Goal: Information Seeking & Learning: Check status

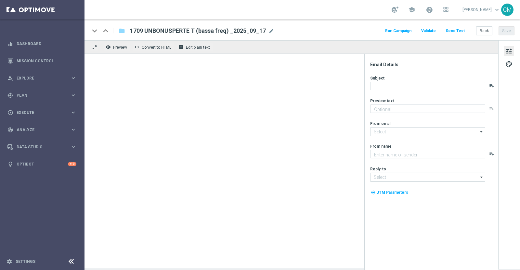
type textarea "Ti abbiamo accreditato 2€ di bonus Slot"
type textarea "Sisal"
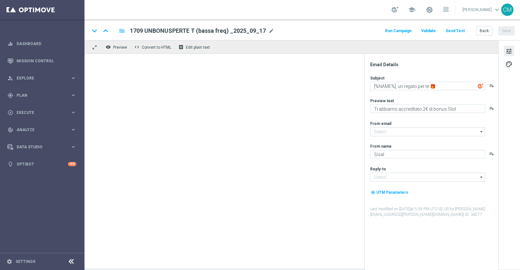
type input "[EMAIL_ADDRESS][DOMAIN_NAME]"
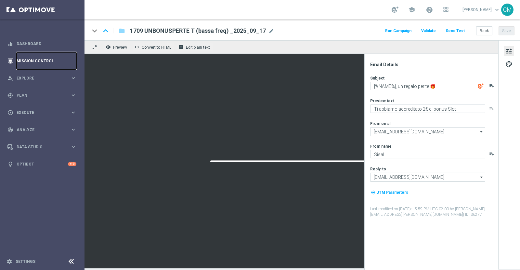
click at [37, 59] on link "Mission Control" at bounding box center [47, 60] width 60 height 17
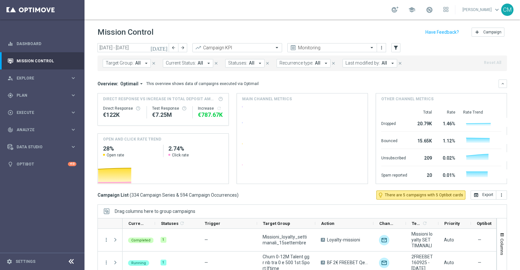
click at [165, 49] on icon "[DATE]" at bounding box center [159, 48] width 18 height 6
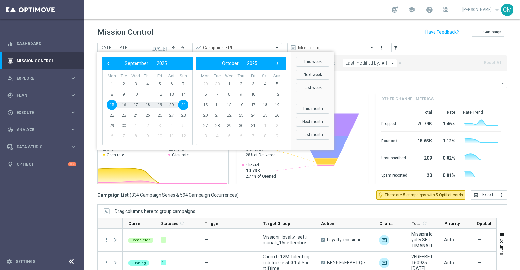
click at [109, 106] on span "15" at bounding box center [112, 105] width 10 height 10
type input "15 Sep 2025 - 15 Sep 2025"
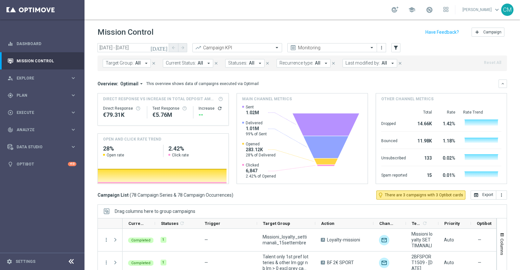
drag, startPoint x: 161, startPoint y: 207, endPoint x: 368, endPoint y: 60, distance: 254.4
click at [368, 60] on button "Last modified by: All arrow_drop_down" at bounding box center [369, 63] width 55 height 8
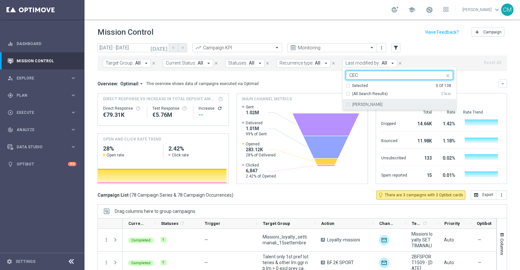
click at [374, 102] on div "[PERSON_NAME]" at bounding box center [399, 104] width 107 height 10
type input "CEC"
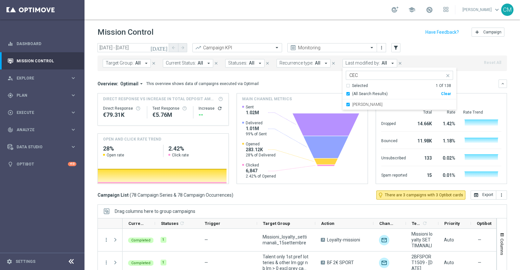
click at [317, 82] on div "Overview: Optimail arrow_drop_down This overview shows data of campaigns execut…" at bounding box center [297, 84] width 401 height 6
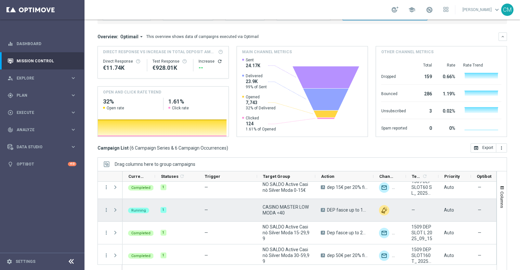
scroll to position [54, 0]
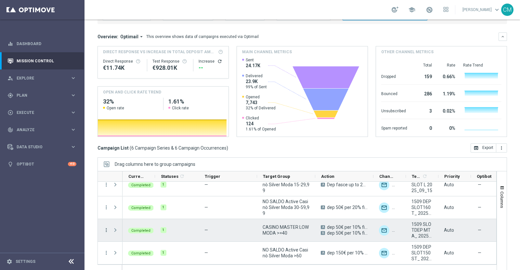
click at [105, 230] on icon "more_vert" at bounding box center [106, 230] width 6 height 6
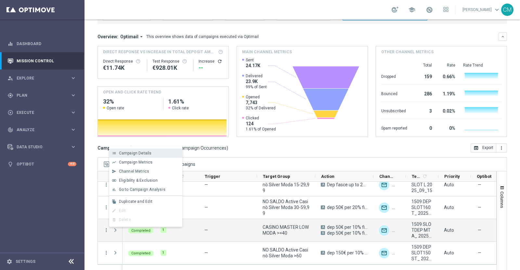
click at [142, 153] on span "Campaign Details" at bounding box center [135, 153] width 33 height 5
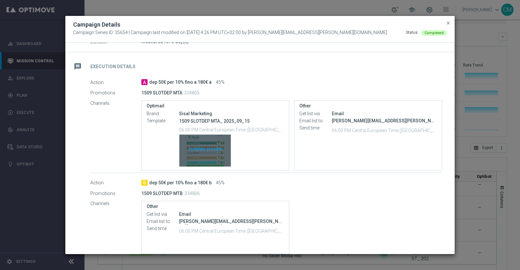
scroll to position [0, 0]
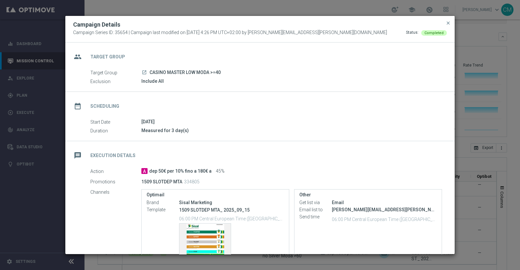
click at [445, 26] on button "close" at bounding box center [448, 23] width 6 height 8
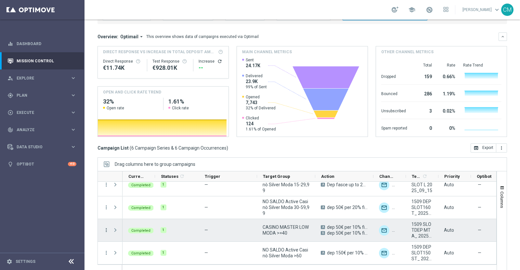
click at [106, 231] on icon "more_vert" at bounding box center [106, 230] width 6 height 6
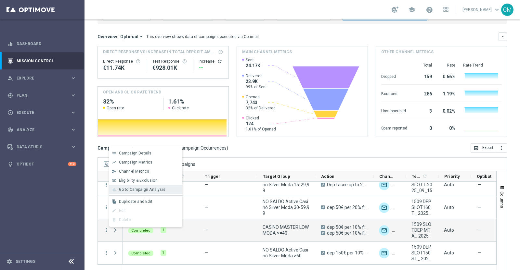
click at [138, 191] on span "Go to Campaign Analysis" at bounding box center [142, 189] width 46 height 5
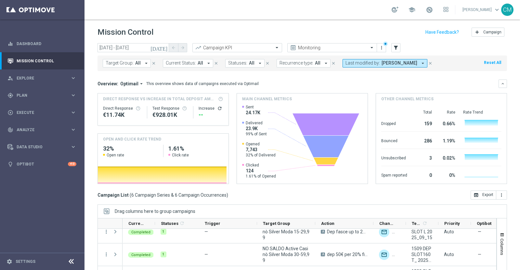
click at [167, 48] on icon "[DATE]" at bounding box center [159, 48] width 18 height 6
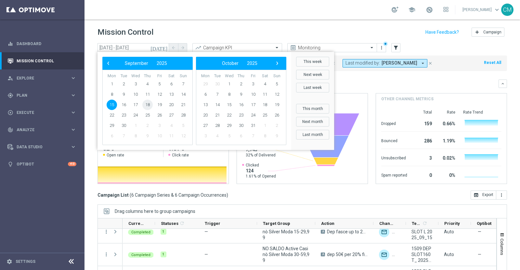
click at [150, 105] on span "18" at bounding box center [147, 105] width 10 height 10
type input "18 Sep 2025 - 18 Sep 2025"
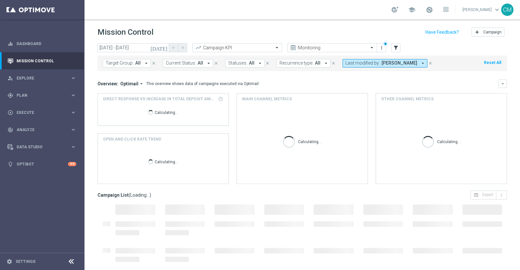
click at [164, 48] on icon "[DATE]" at bounding box center [159, 48] width 18 height 6
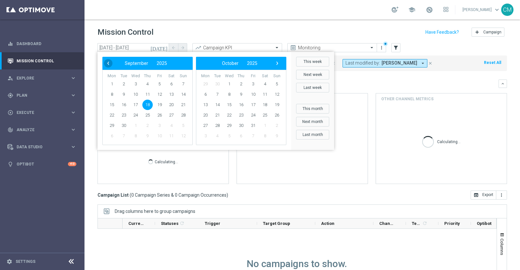
click at [109, 64] on span "‹" at bounding box center [108, 63] width 8 height 8
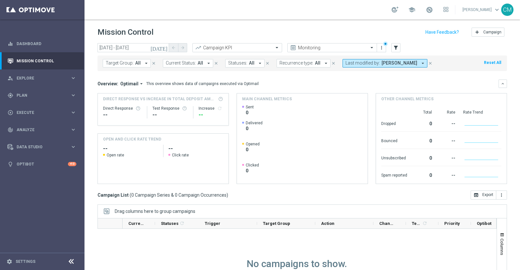
click at [385, 61] on span "[PERSON_NAME]" at bounding box center [399, 63] width 36 height 6
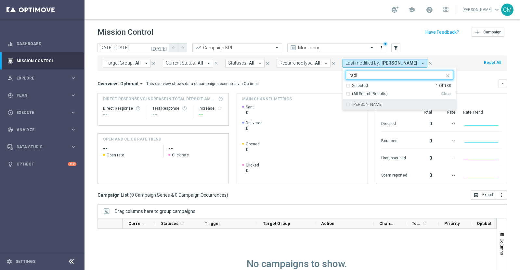
click at [381, 105] on div "radina yordanova" at bounding box center [402, 105] width 101 height 4
type input "radi"
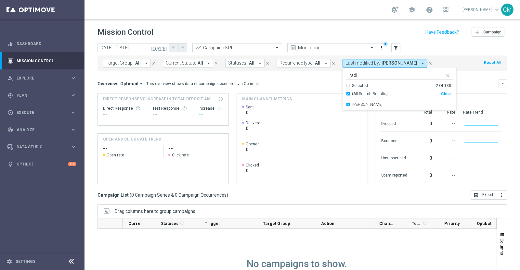
click at [324, 82] on div "Overview: Optimail arrow_drop_down This overview shows data of campaigns execut…" at bounding box center [297, 84] width 401 height 6
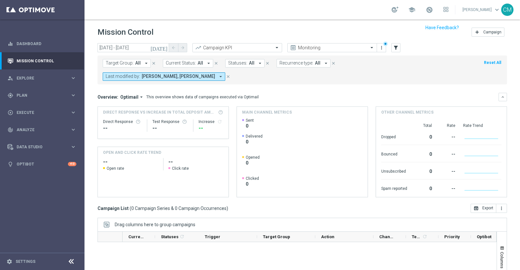
scroll to position [54, 0]
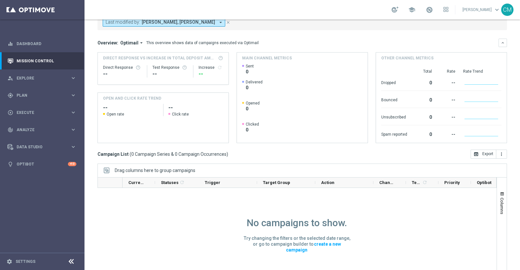
click at [283, 110] on rect at bounding box center [301, 103] width 118 height 79
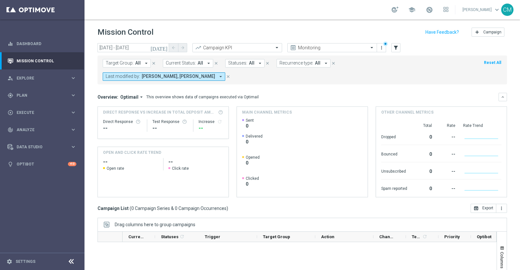
click at [163, 49] on icon "[DATE]" at bounding box center [159, 48] width 18 height 6
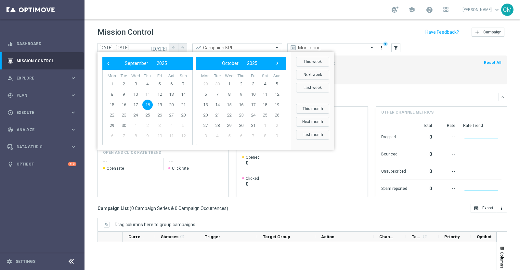
click at [116, 68] on div "‹ ​ September ​ 2025 ​ ›" at bounding box center [147, 63] width 90 height 13
click at [110, 65] on span "‹" at bounding box center [108, 63] width 8 height 8
click at [135, 104] on span "13" at bounding box center [135, 105] width 10 height 10
type input "13 Aug 2025 - 13 Aug 2025"
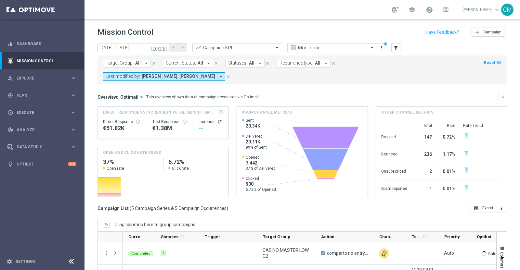
scroll to position [54, 0]
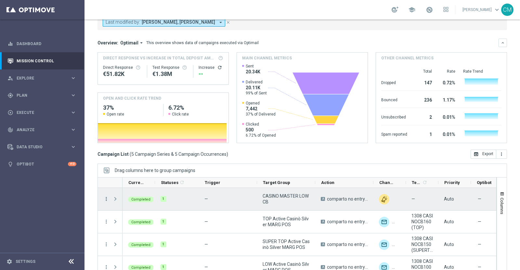
click at [105, 196] on icon "more_vert" at bounding box center [106, 199] width 6 height 6
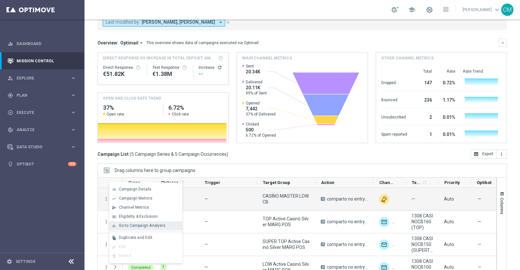
click at [139, 225] on span "Go to Campaign Analysis" at bounding box center [142, 225] width 46 height 5
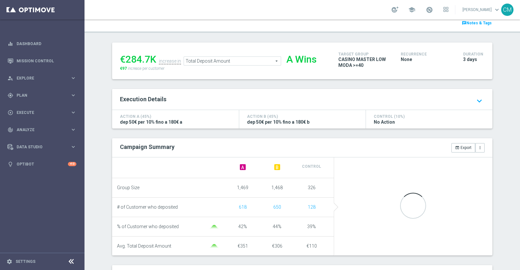
scroll to position [65, 0]
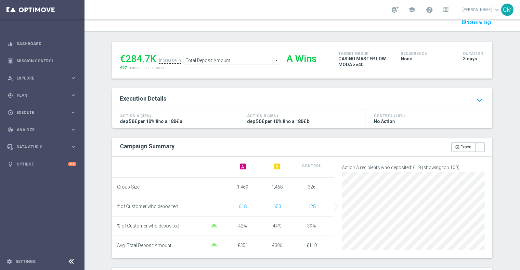
click at [245, 63] on span "Total Deposit Amount" at bounding box center [232, 60] width 97 height 8
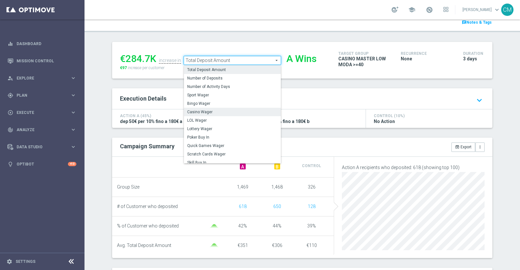
click at [239, 110] on span "Casino Wager" at bounding box center [232, 111] width 90 height 5
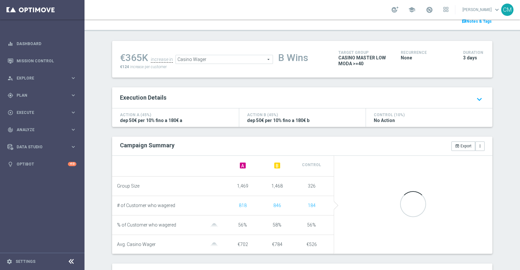
scroll to position [66, 0]
click at [220, 60] on span "Casino Wager" at bounding box center [224, 60] width 97 height 8
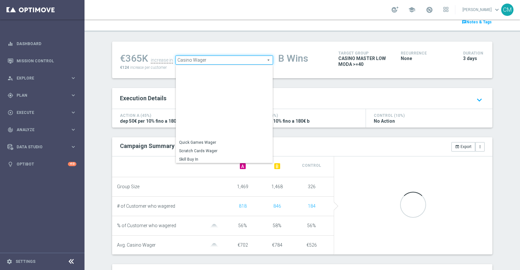
scroll to position [93, 0]
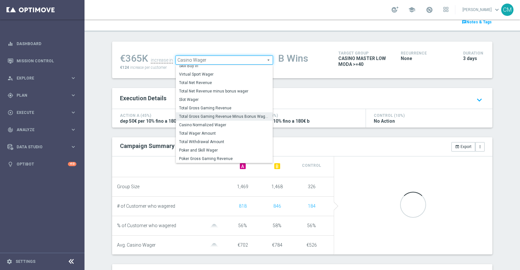
click at [228, 115] on span "Total Gross Gaming Revenue Minus Bonus Wagared" at bounding box center [224, 116] width 90 height 5
type input "Total Gross Gaming Revenue Minus Bonus Wagared"
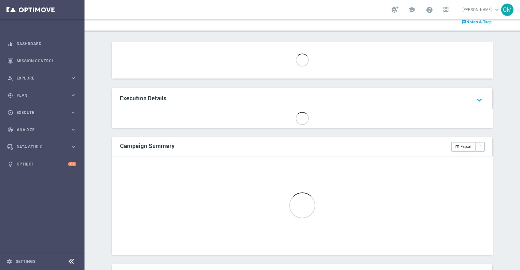
click at [228, 115] on div "Action A (45%) dep 50€ per 10% fino a 180€ a Action B (45%) dep 50€ per 10% fin…" at bounding box center [302, 118] width 380 height 19
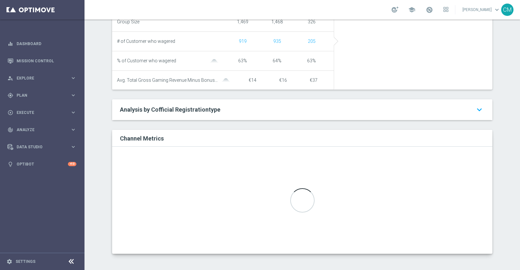
scroll to position [236, 0]
